Goal: Find specific page/section: Find specific page/section

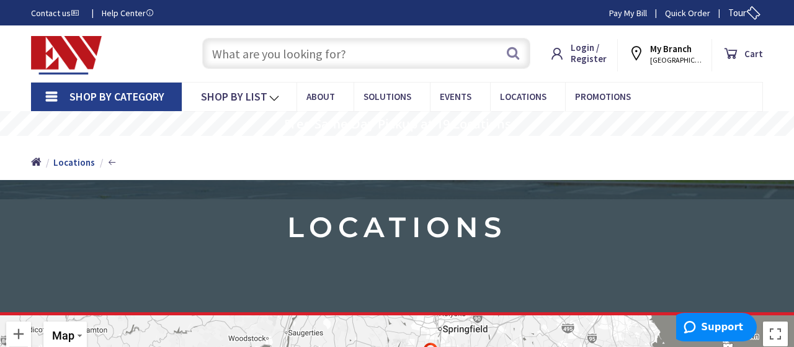
click at [681, 58] on span "NORWICH, CT" at bounding box center [676, 60] width 53 height 10
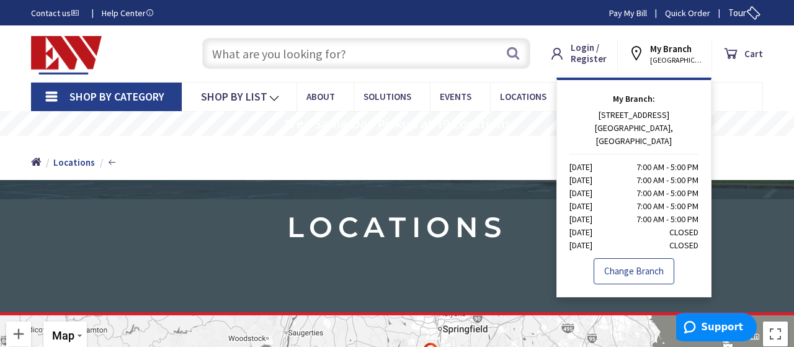
click at [654, 259] on link "Change Branch" at bounding box center [634, 271] width 81 height 26
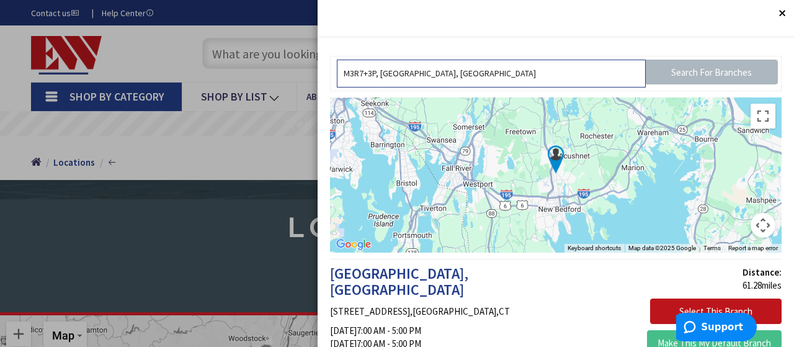
drag, startPoint x: 496, startPoint y: 74, endPoint x: 274, endPoint y: 73, distance: 222.1
click at [337, 73] on input "M3R7+3P, [GEOGRAPHIC_DATA], [GEOGRAPHIC_DATA]" at bounding box center [491, 74] width 309 height 28
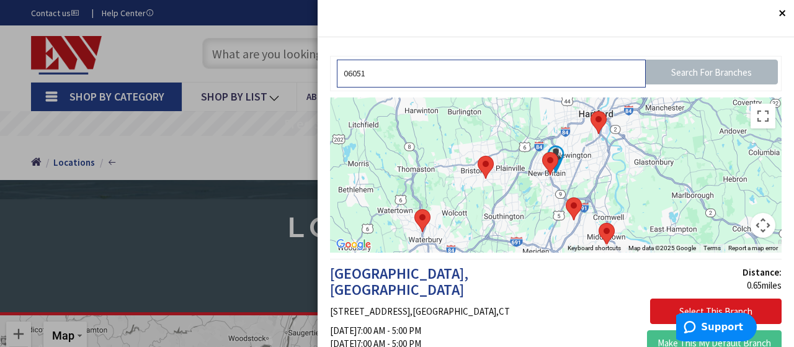
type input "06051"
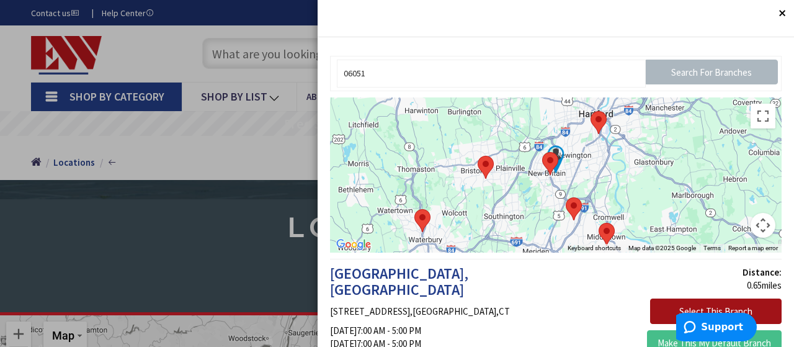
click at [669, 308] on button "Select This Branch" at bounding box center [716, 311] width 132 height 26
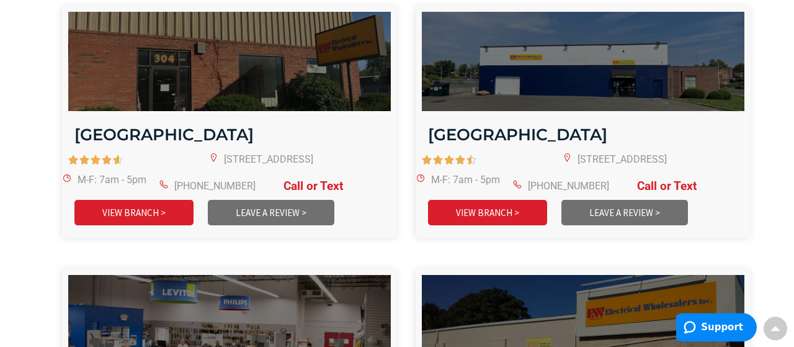
scroll to position [1613, 0]
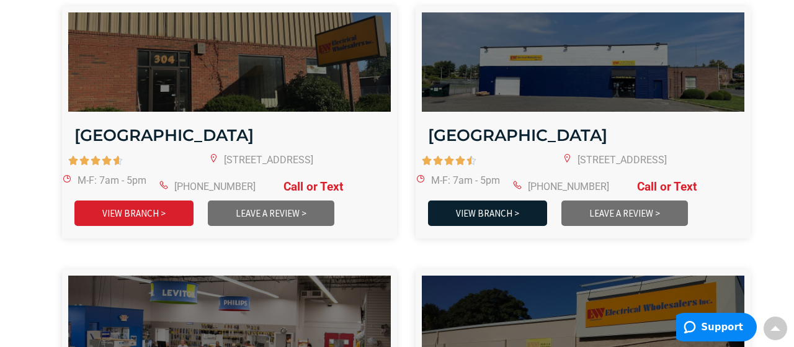
click at [465, 202] on link "VIEW BRANCH >" at bounding box center [487, 212] width 119 height 25
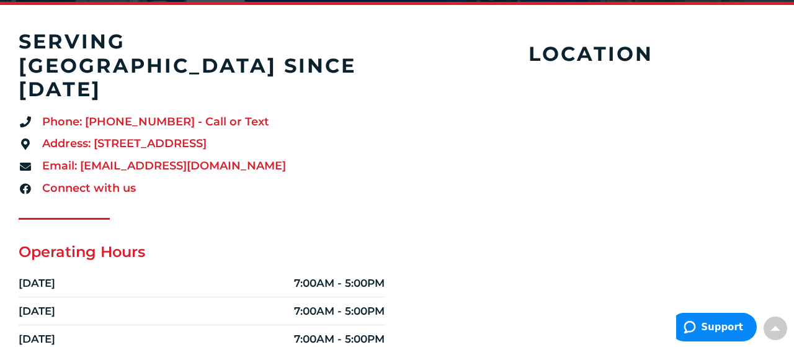
scroll to position [313, 0]
